Goal: Information Seeking & Learning: Learn about a topic

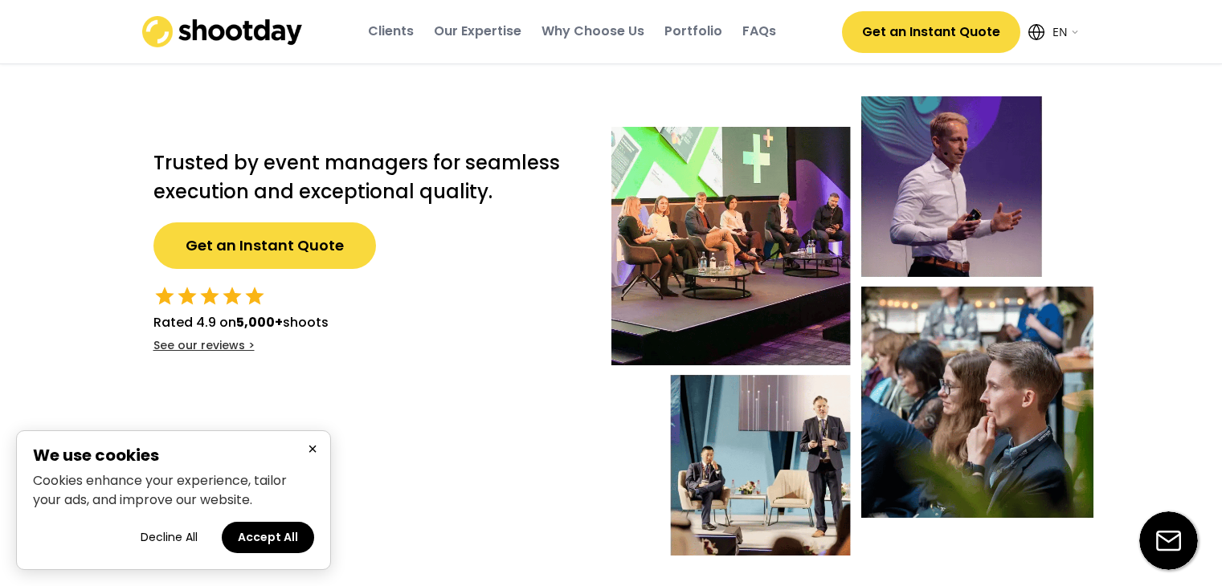
select select ""en""
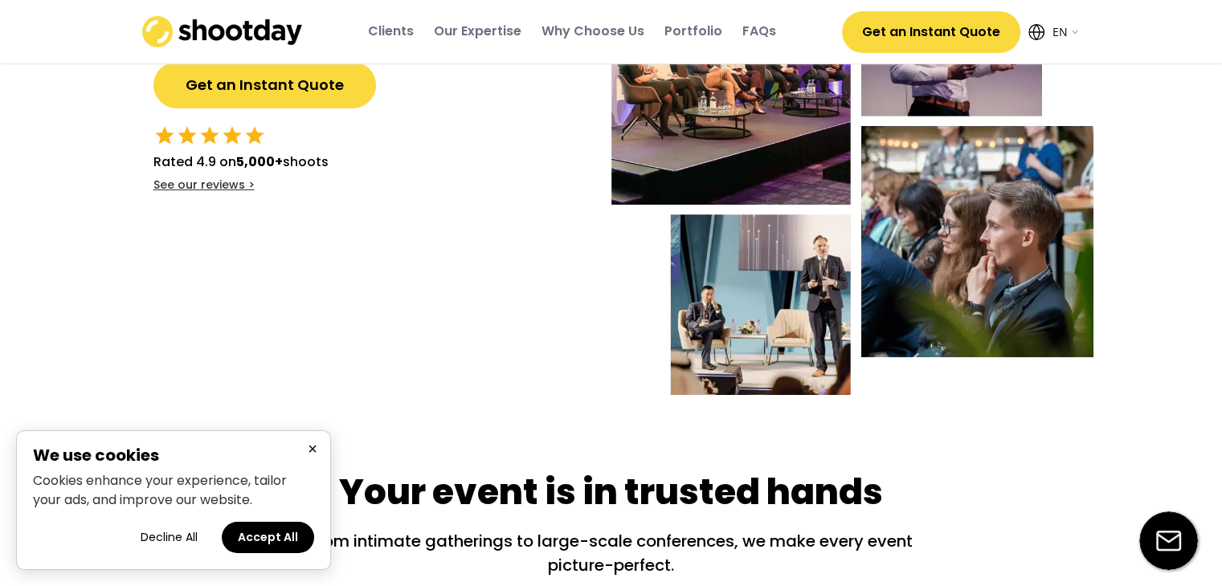
click at [305, 447] on button "×" at bounding box center [312, 449] width 19 height 20
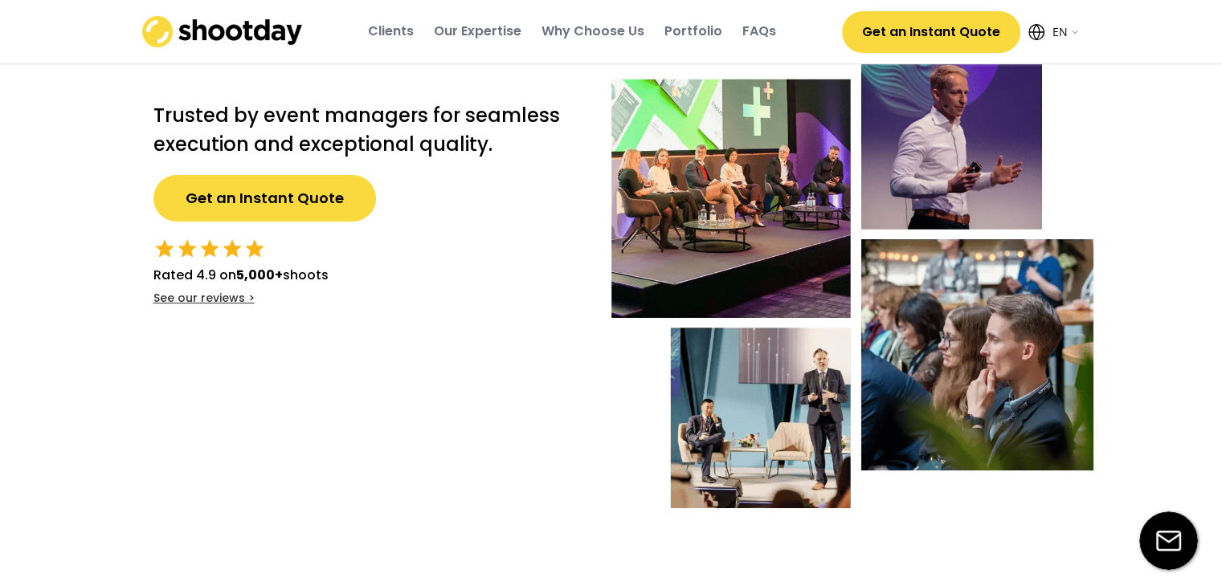
scroll to position [0, 0]
